Goal: Communication & Community: Answer question/provide support

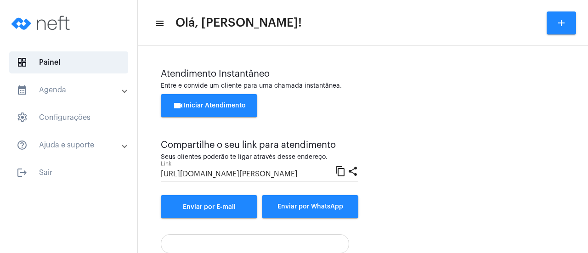
click at [206, 106] on span "videocam Iniciar Atendimento" at bounding box center [209, 106] width 73 height 6
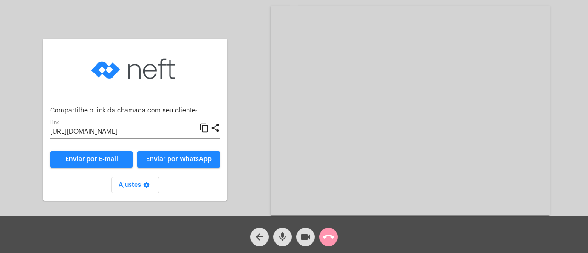
click at [183, 160] on span "Enviar por WhatsApp" at bounding box center [179, 159] width 66 height 6
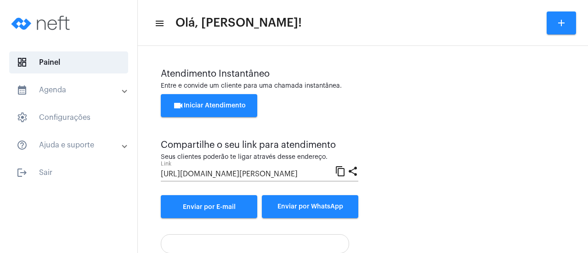
click at [228, 105] on span "videocam Iniciar Atendimento" at bounding box center [209, 106] width 73 height 6
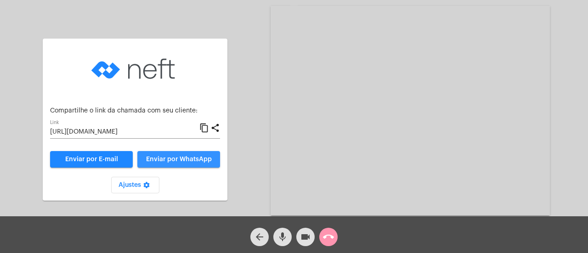
click at [190, 159] on span "Enviar por WhatsApp" at bounding box center [179, 159] width 66 height 6
